Goal: Task Accomplishment & Management: Complete application form

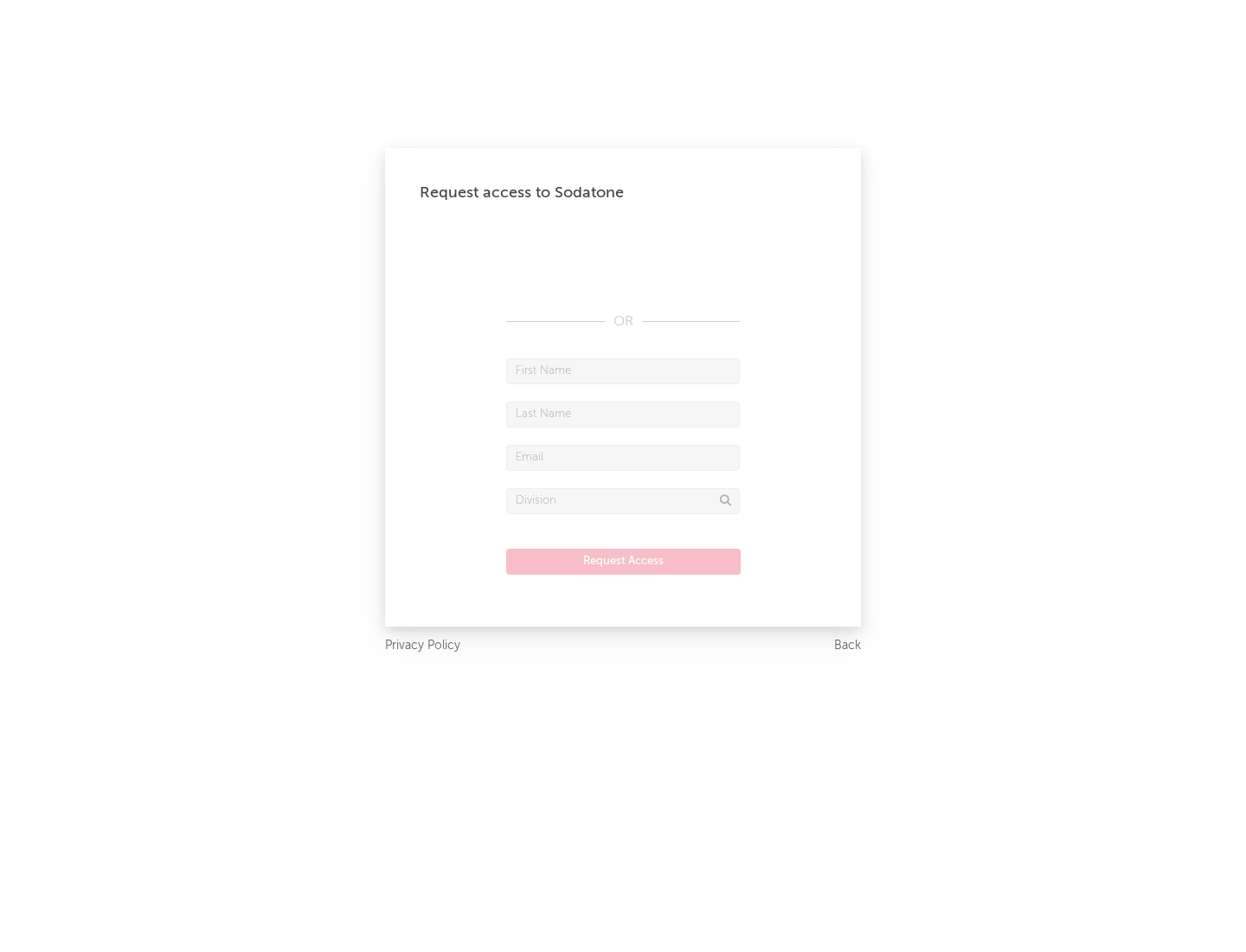
click at [623, 370] on input "text" at bounding box center [623, 371] width 234 height 26
type input "[PERSON_NAME]"
click at [623, 414] on input "text" at bounding box center [623, 415] width 234 height 26
type input "[PERSON_NAME]"
click at [623, 457] on input "text" at bounding box center [623, 458] width 234 height 26
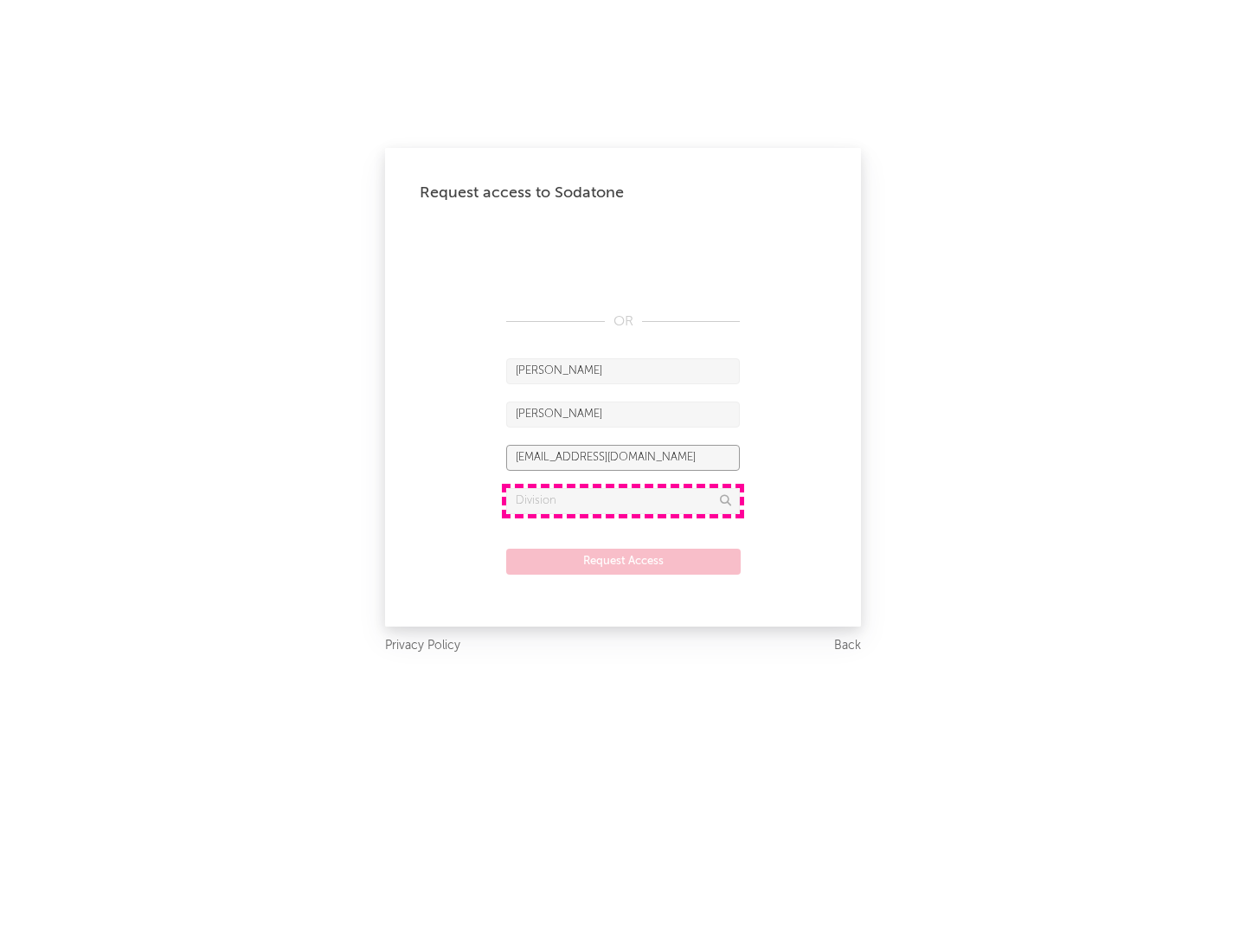
type input "[EMAIL_ADDRESS][DOMAIN_NAME]"
click at [623, 500] on input "text" at bounding box center [623, 501] width 234 height 26
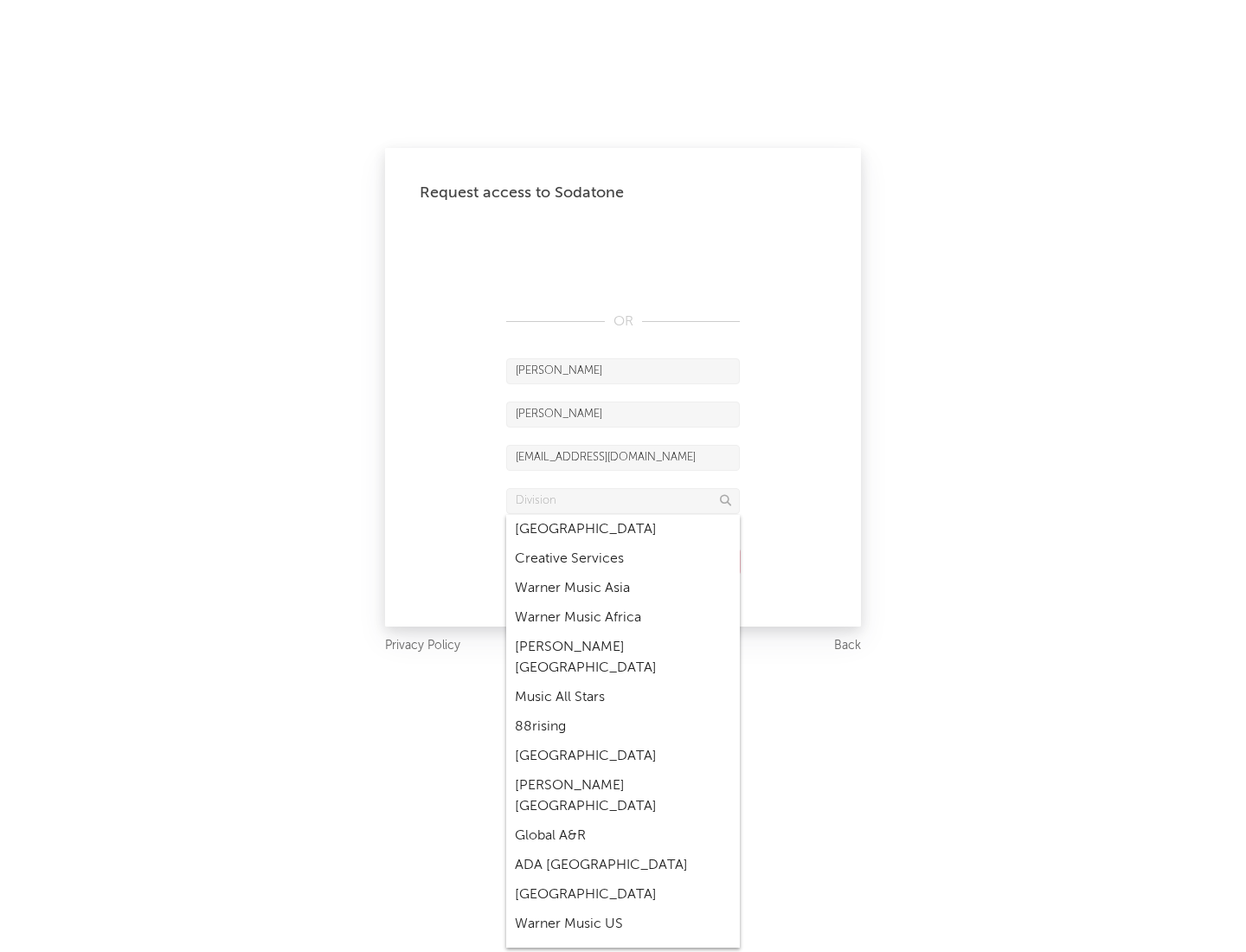
click at [617, 683] on div "Music All Stars" at bounding box center [623, 698] width 234 height 29
type input "Music All Stars"
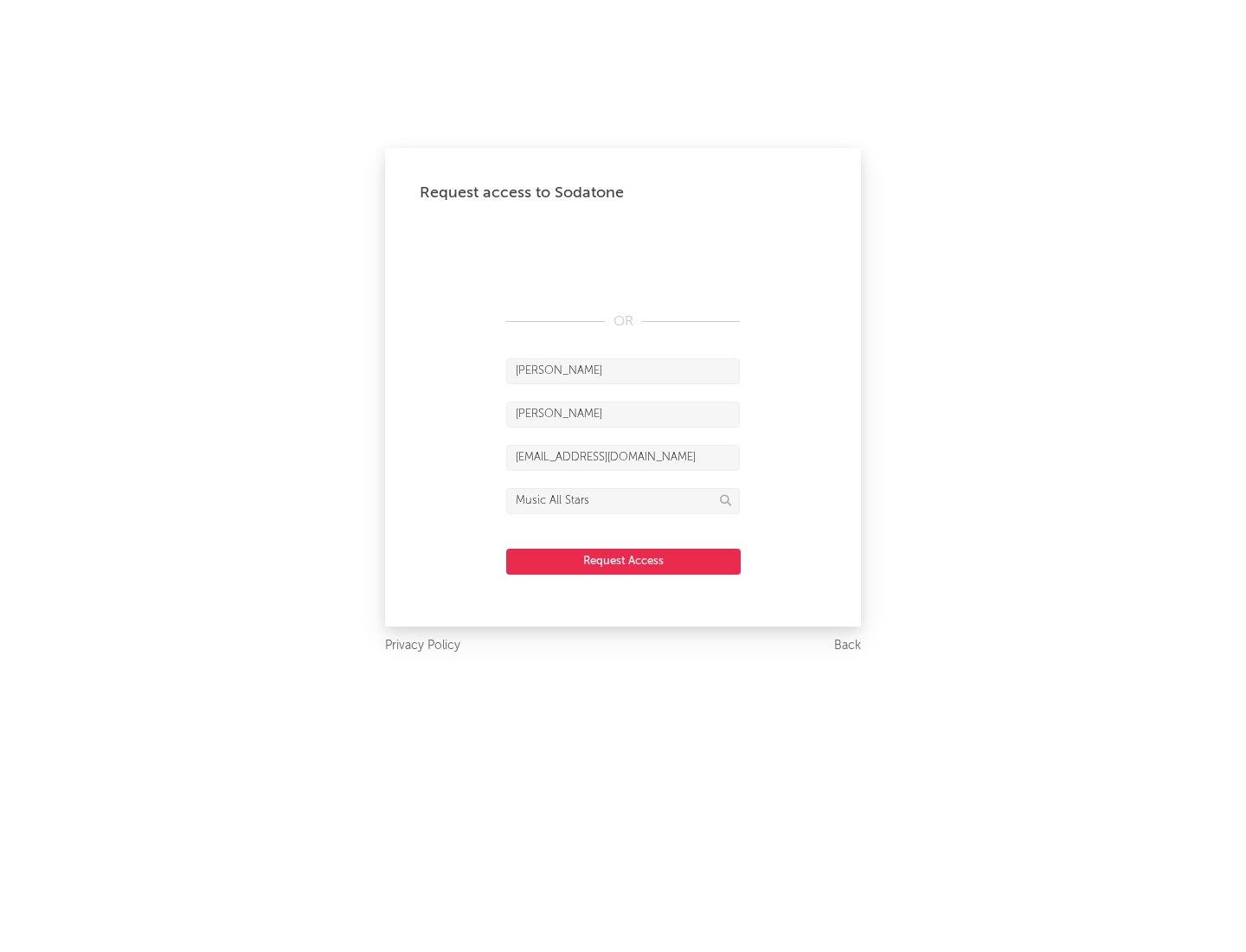
click at [623, 560] on button "Request Access" at bounding box center [623, 561] width 234 height 26
